Goal: Information Seeking & Learning: Learn about a topic

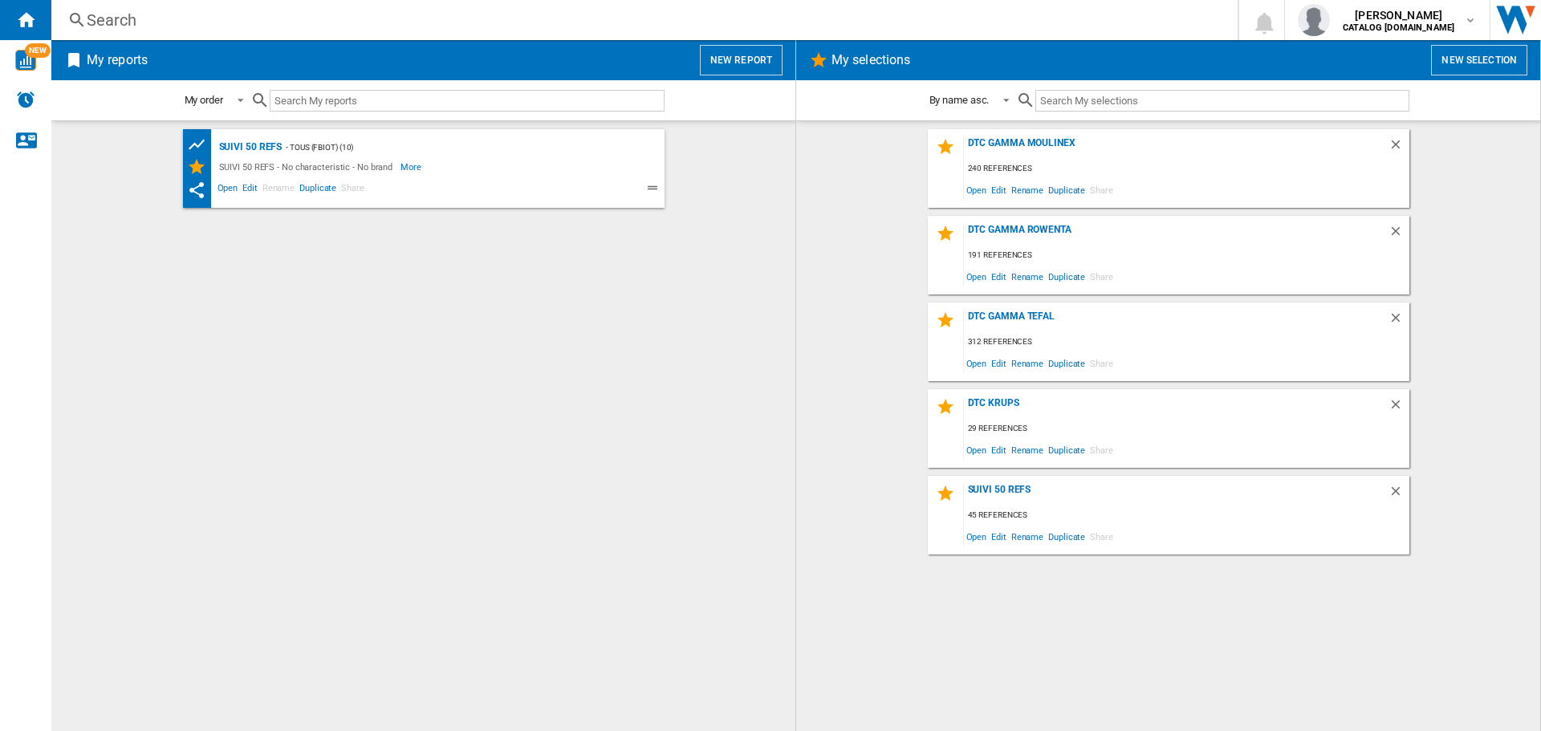
click at [430, 22] on div "Search" at bounding box center [641, 20] width 1109 height 22
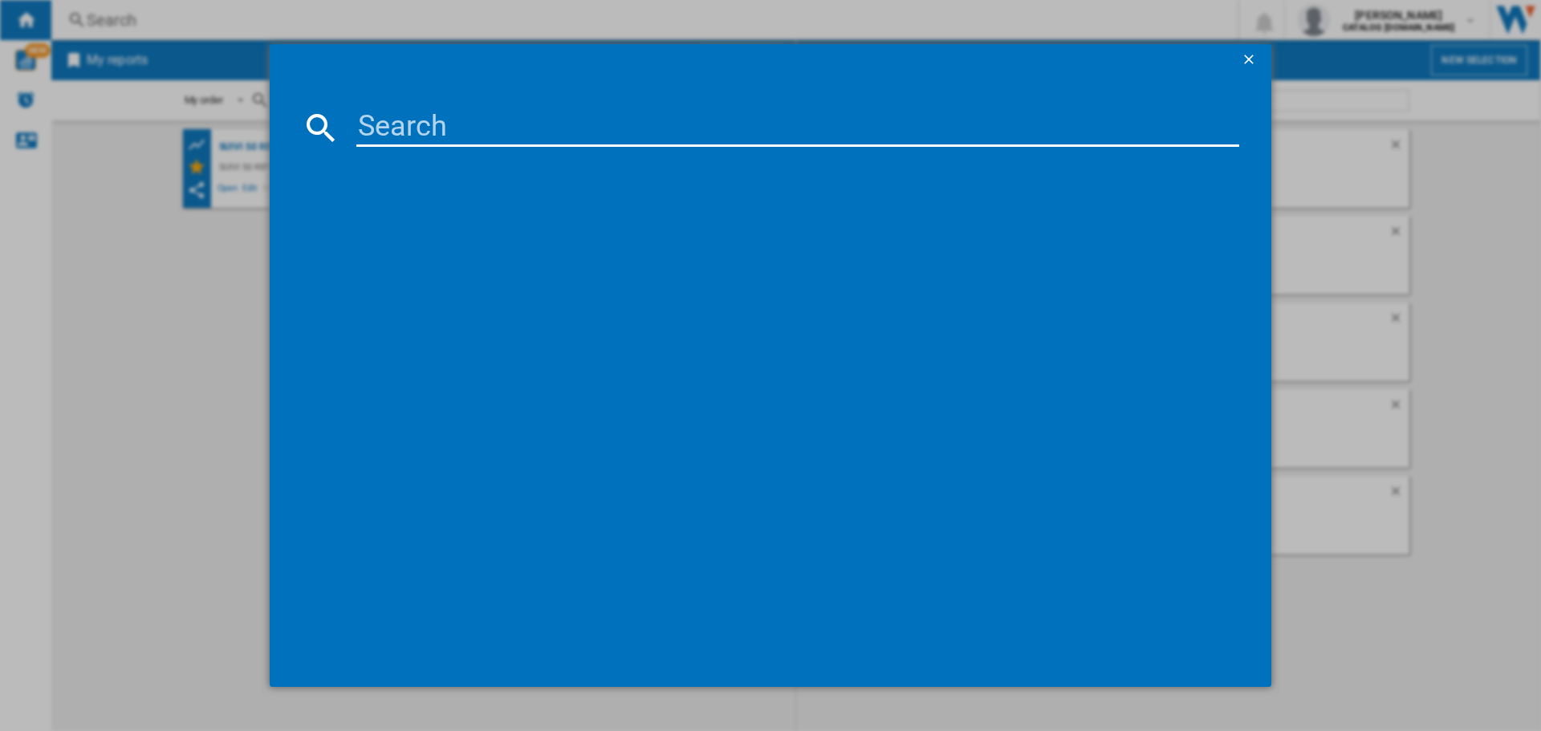
click at [429, 128] on input at bounding box center [797, 127] width 883 height 39
paste input "C4279132"
type input "C4279132"
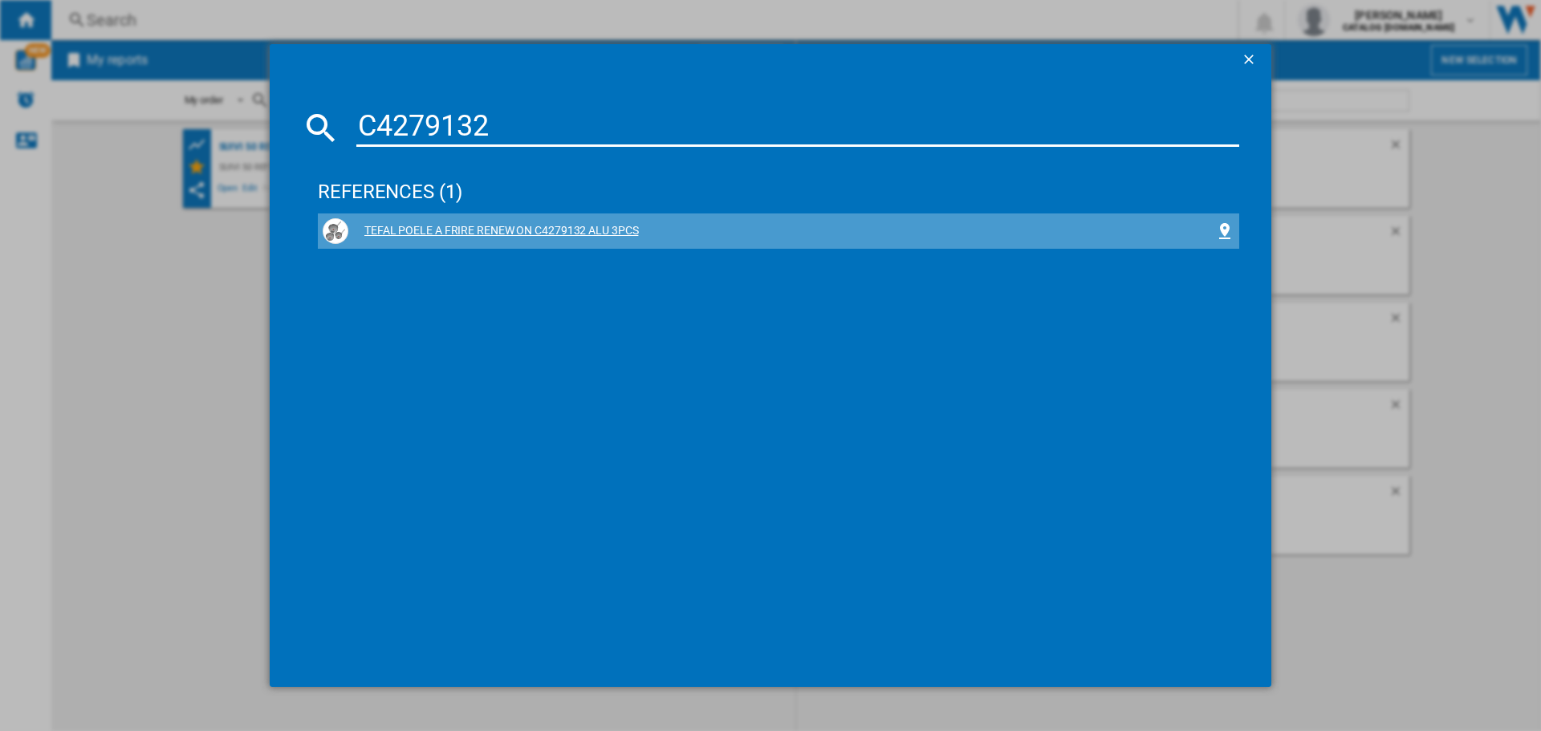
click at [411, 227] on div "TEFAL POELE A FRIRE RENEW ON C4279132 ALU 3PCS" at bounding box center [781, 231] width 867 height 16
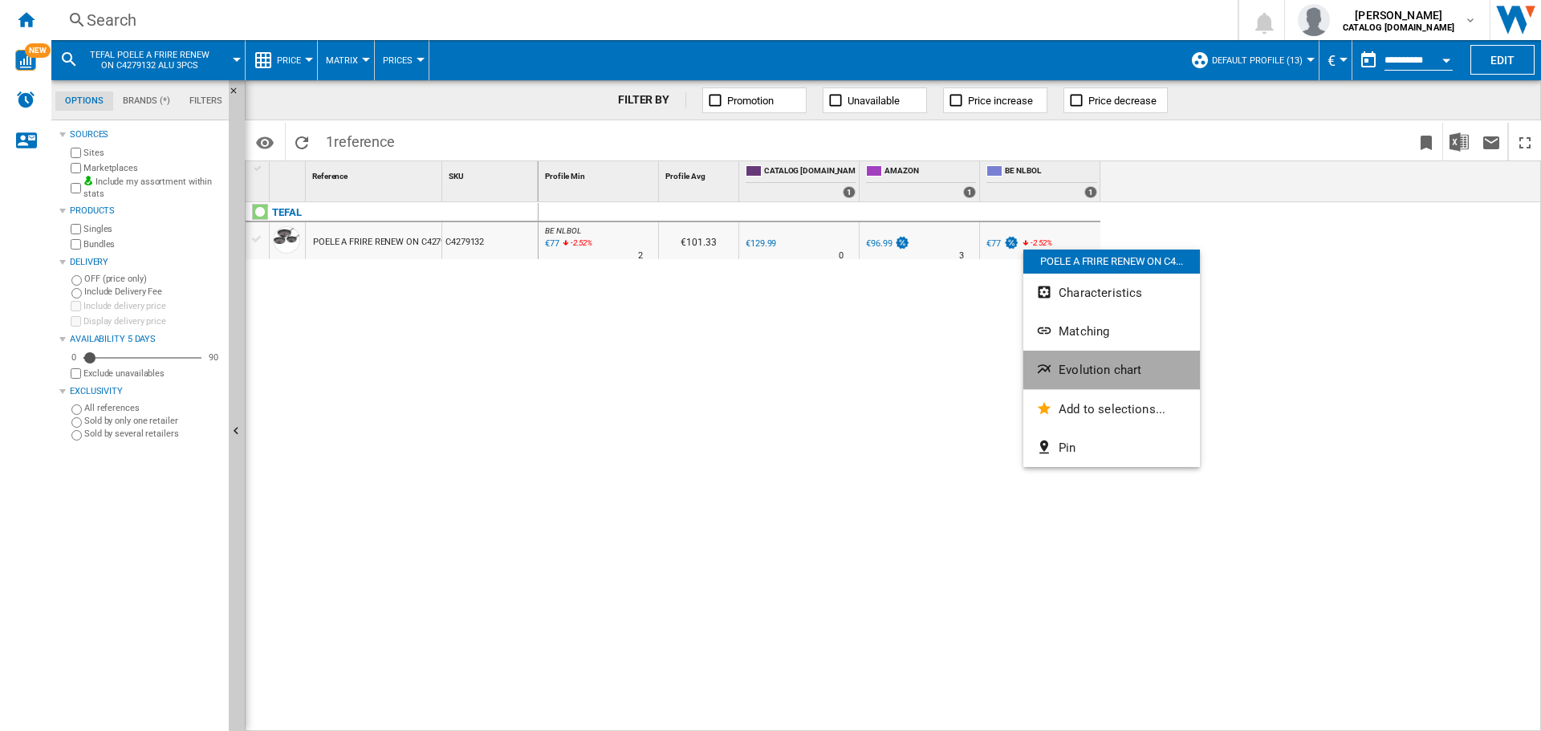
click at [1069, 377] on button "Evolution chart" at bounding box center [1111, 370] width 177 height 39
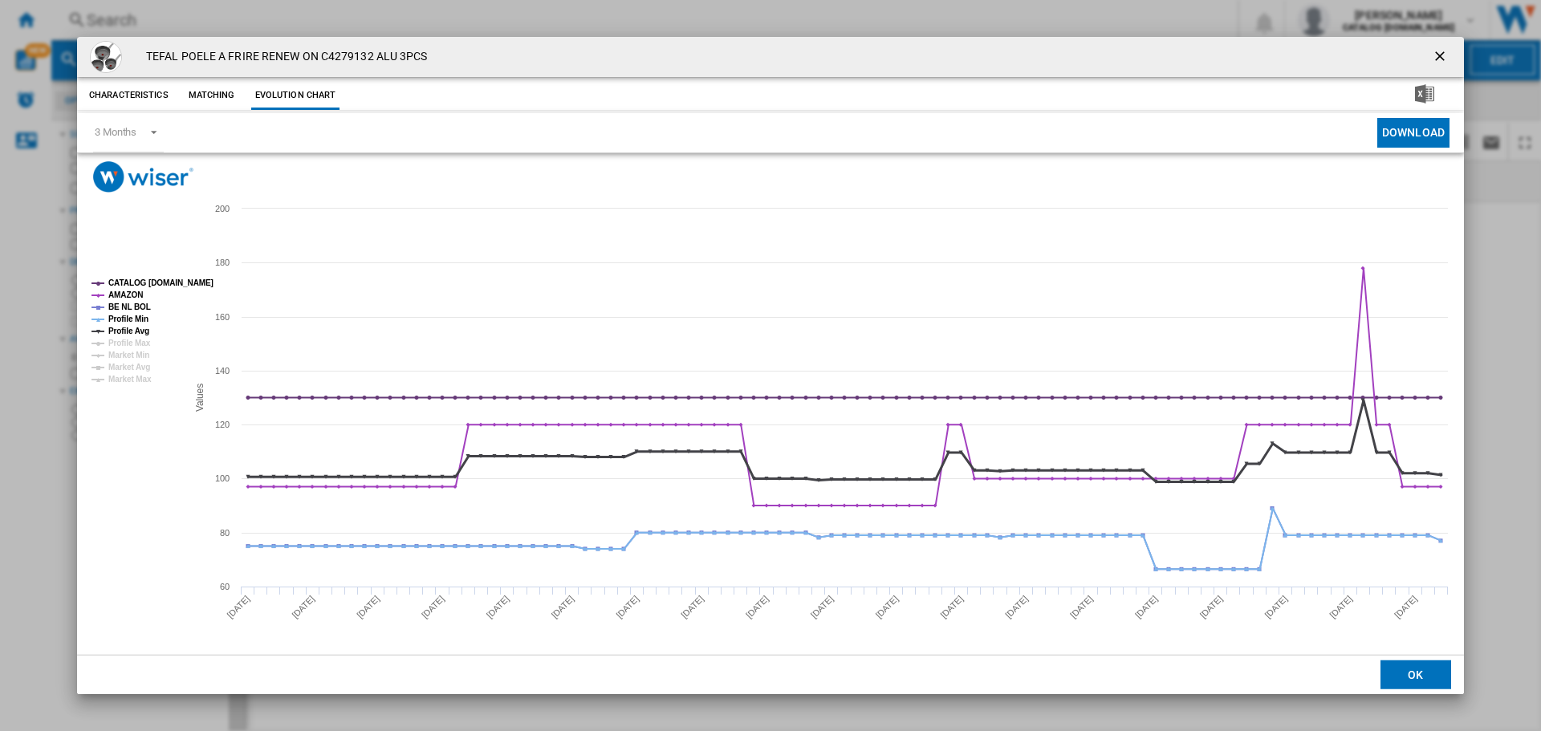
click at [130, 329] on tspan "Profile Avg" at bounding box center [128, 331] width 41 height 9
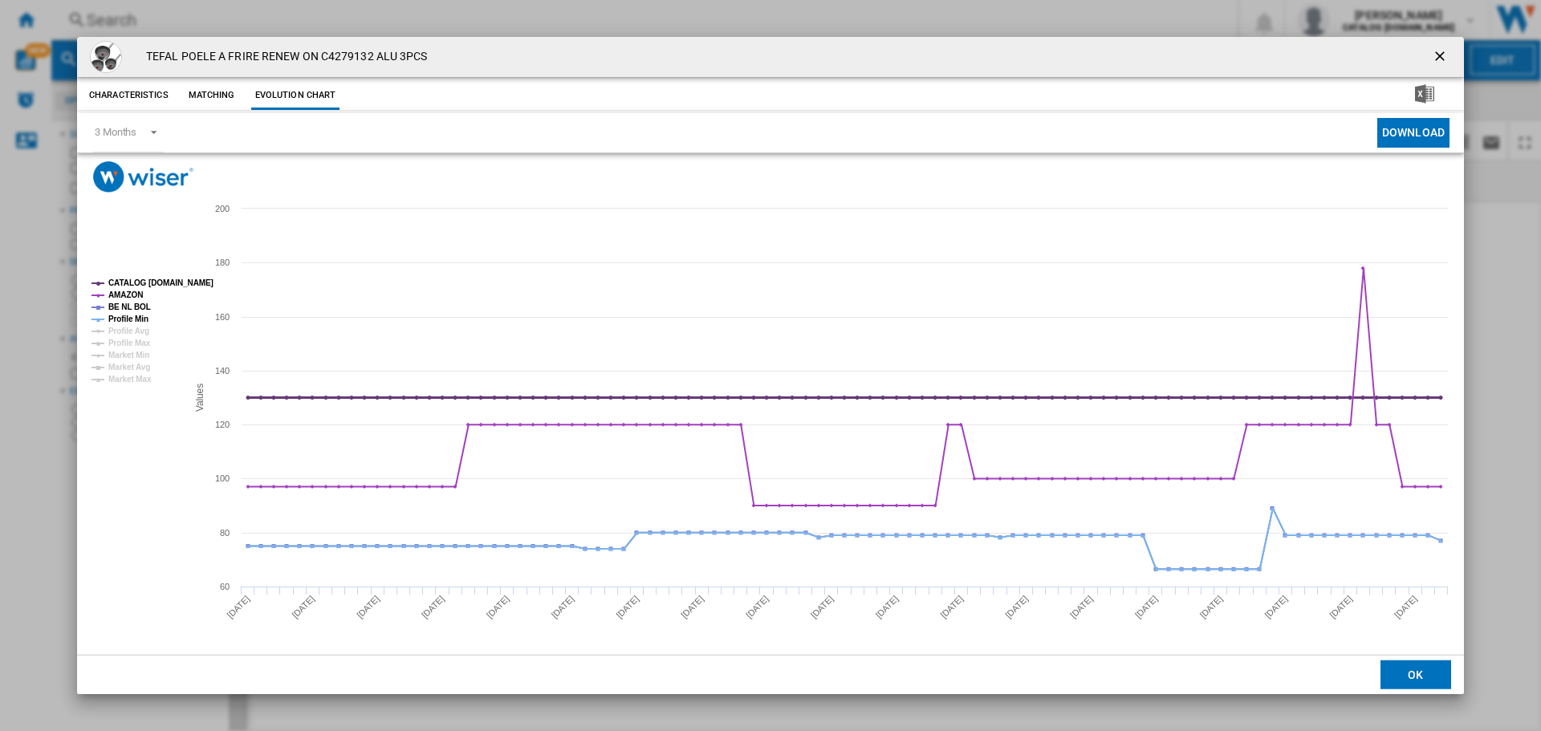
click at [139, 283] on tspan "CATALOG [DOMAIN_NAME]" at bounding box center [160, 282] width 105 height 9
